Goal: Task Accomplishment & Management: Use online tool/utility

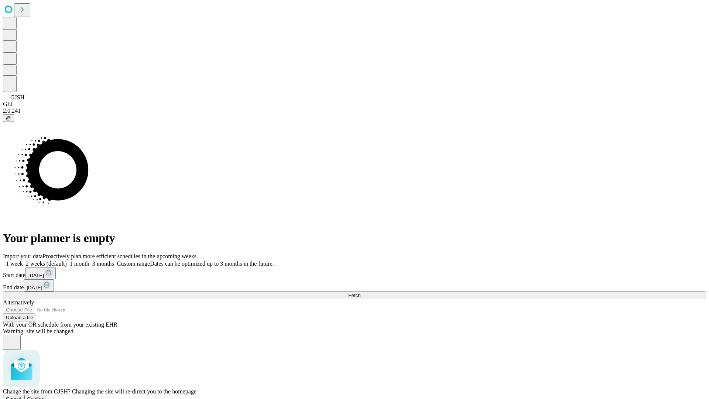
click at [45, 396] on span "Confirm" at bounding box center [35, 399] width 17 height 6
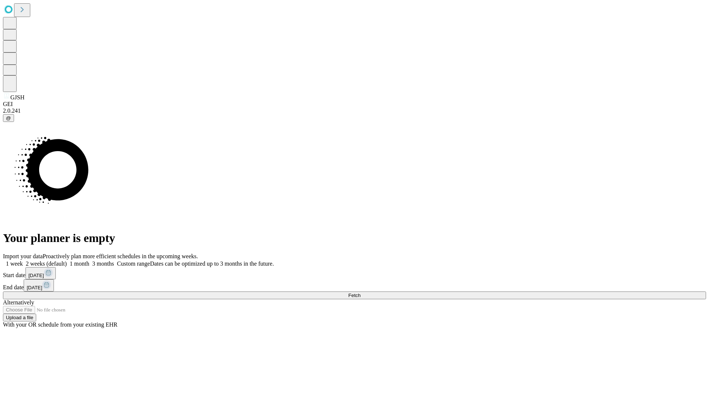
click at [67, 260] on label "2 weeks (default)" at bounding box center [45, 263] width 44 height 6
click at [360, 292] on span "Fetch" at bounding box center [354, 295] width 12 height 6
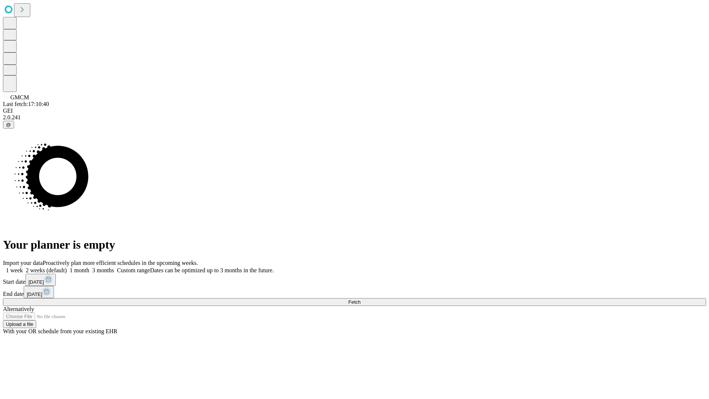
click at [67, 267] on label "2 weeks (default)" at bounding box center [45, 270] width 44 height 6
click at [360, 299] on span "Fetch" at bounding box center [354, 302] width 12 height 6
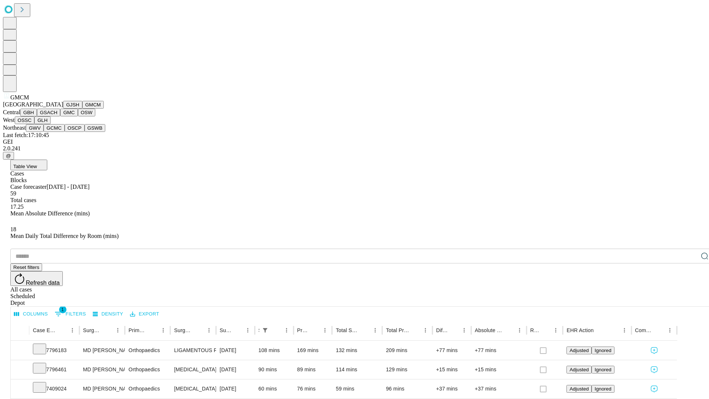
click at [37, 116] on button "GBH" at bounding box center [28, 113] width 17 height 8
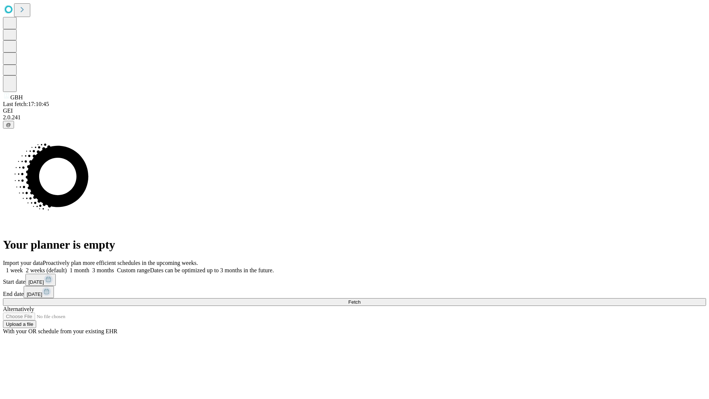
click at [67, 267] on label "2 weeks (default)" at bounding box center [45, 270] width 44 height 6
click at [360, 299] on span "Fetch" at bounding box center [354, 302] width 12 height 6
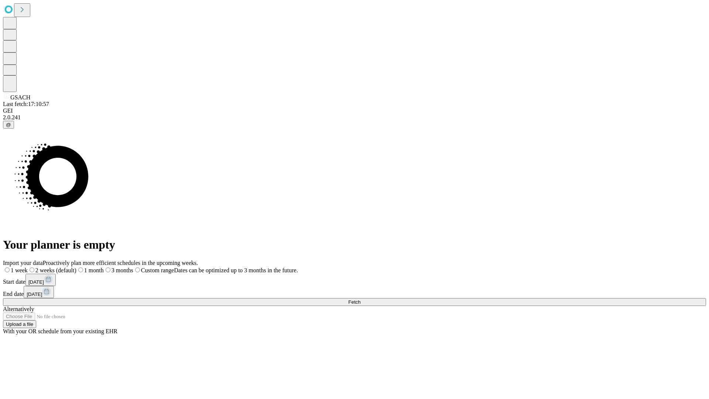
click at [360, 299] on span "Fetch" at bounding box center [354, 302] width 12 height 6
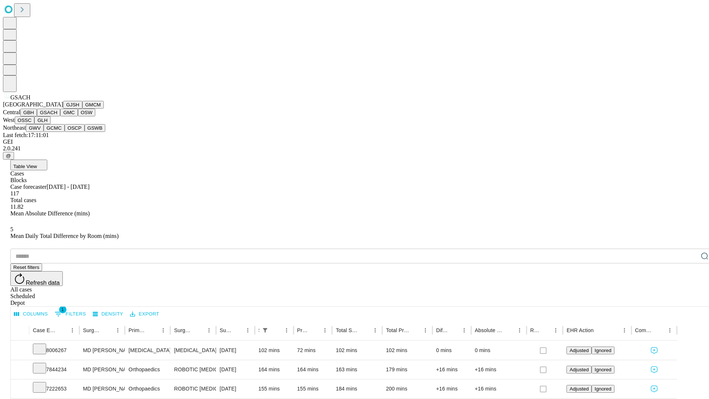
click at [60, 116] on button "GMC" at bounding box center [68, 113] width 17 height 8
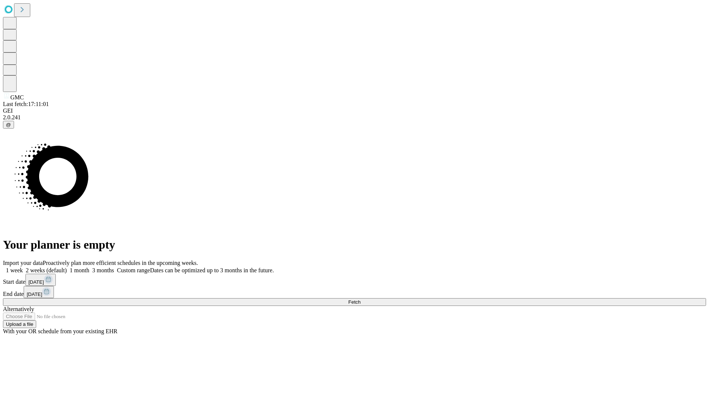
click at [67, 267] on label "2 weeks (default)" at bounding box center [45, 270] width 44 height 6
click at [360, 299] on span "Fetch" at bounding box center [354, 302] width 12 height 6
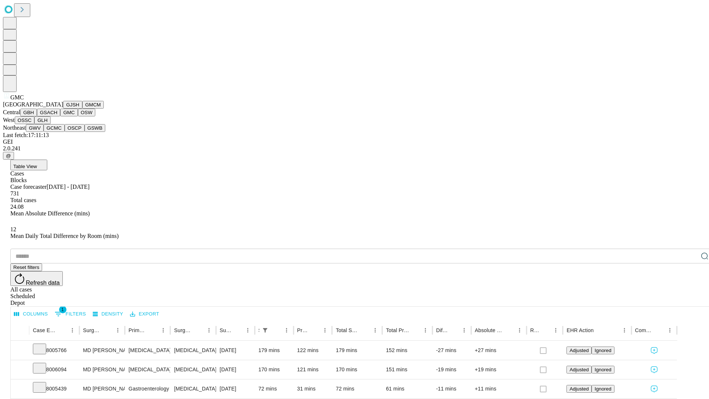
click at [78, 116] on button "OSW" at bounding box center [87, 113] width 18 height 8
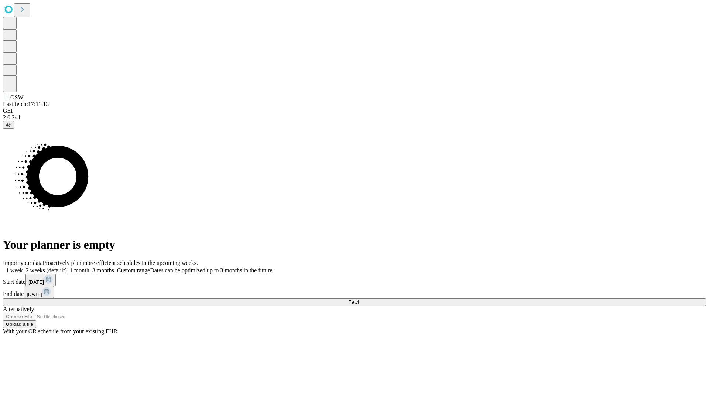
click at [67, 267] on label "2 weeks (default)" at bounding box center [45, 270] width 44 height 6
click at [360, 299] on span "Fetch" at bounding box center [354, 302] width 12 height 6
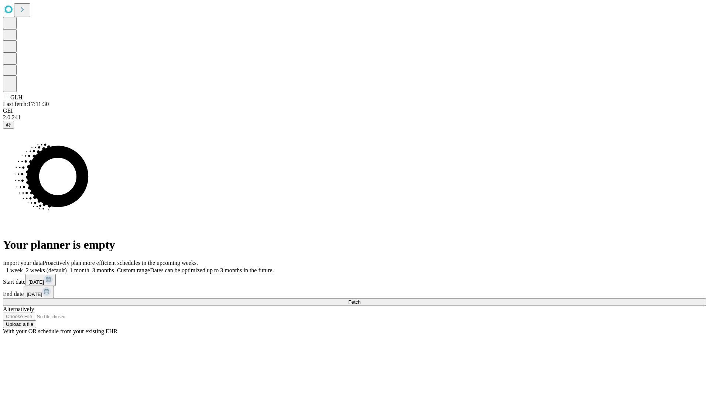
click at [67, 267] on label "2 weeks (default)" at bounding box center [45, 270] width 44 height 6
click at [360, 299] on span "Fetch" at bounding box center [354, 302] width 12 height 6
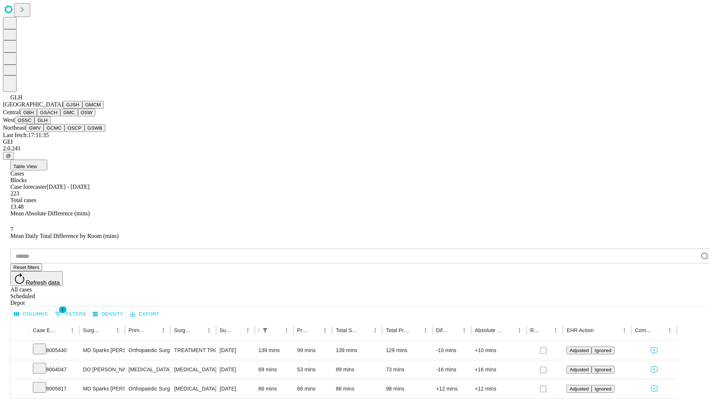
click at [44, 132] on button "GWV" at bounding box center [35, 128] width 18 height 8
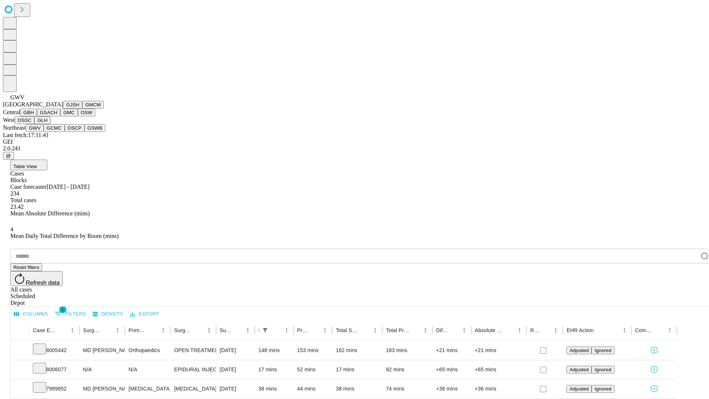
click at [57, 132] on button "GCMC" at bounding box center [54, 128] width 21 height 8
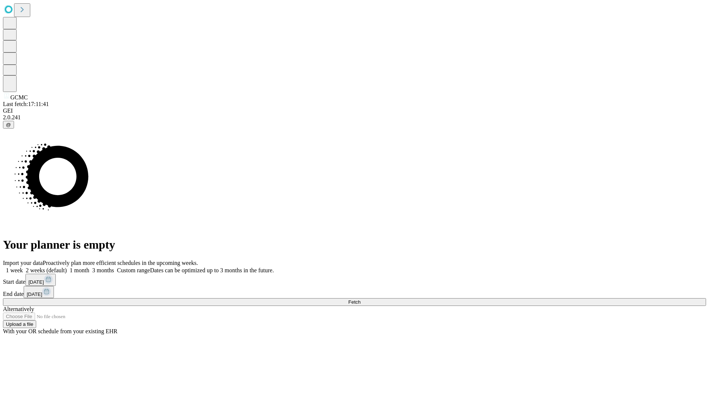
click at [67, 267] on label "2 weeks (default)" at bounding box center [45, 270] width 44 height 6
click at [360, 299] on span "Fetch" at bounding box center [354, 302] width 12 height 6
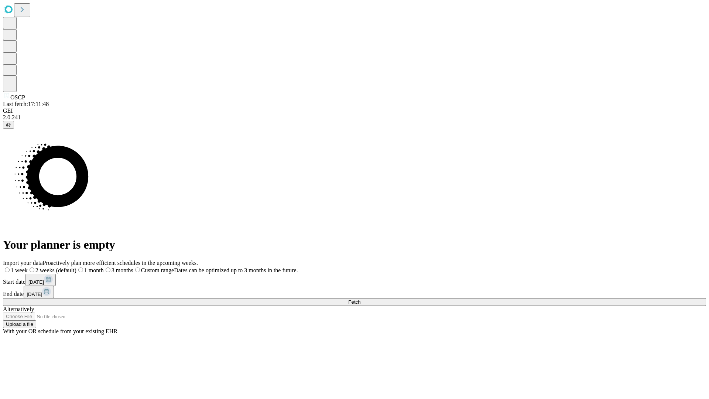
click at [360, 299] on span "Fetch" at bounding box center [354, 302] width 12 height 6
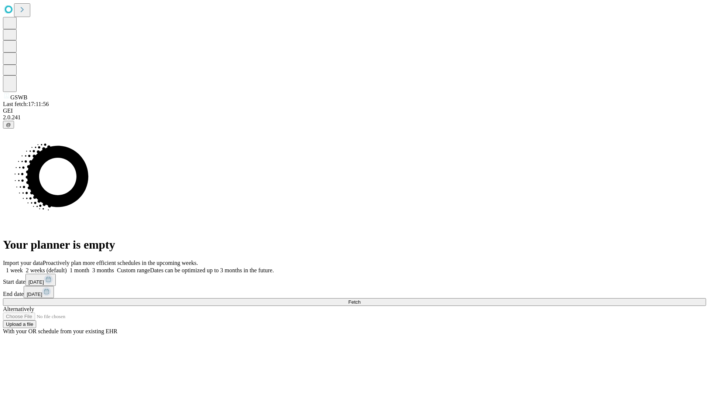
click at [67, 267] on label "2 weeks (default)" at bounding box center [45, 270] width 44 height 6
click at [360, 299] on span "Fetch" at bounding box center [354, 302] width 12 height 6
